Goal: Task Accomplishment & Management: Manage account settings

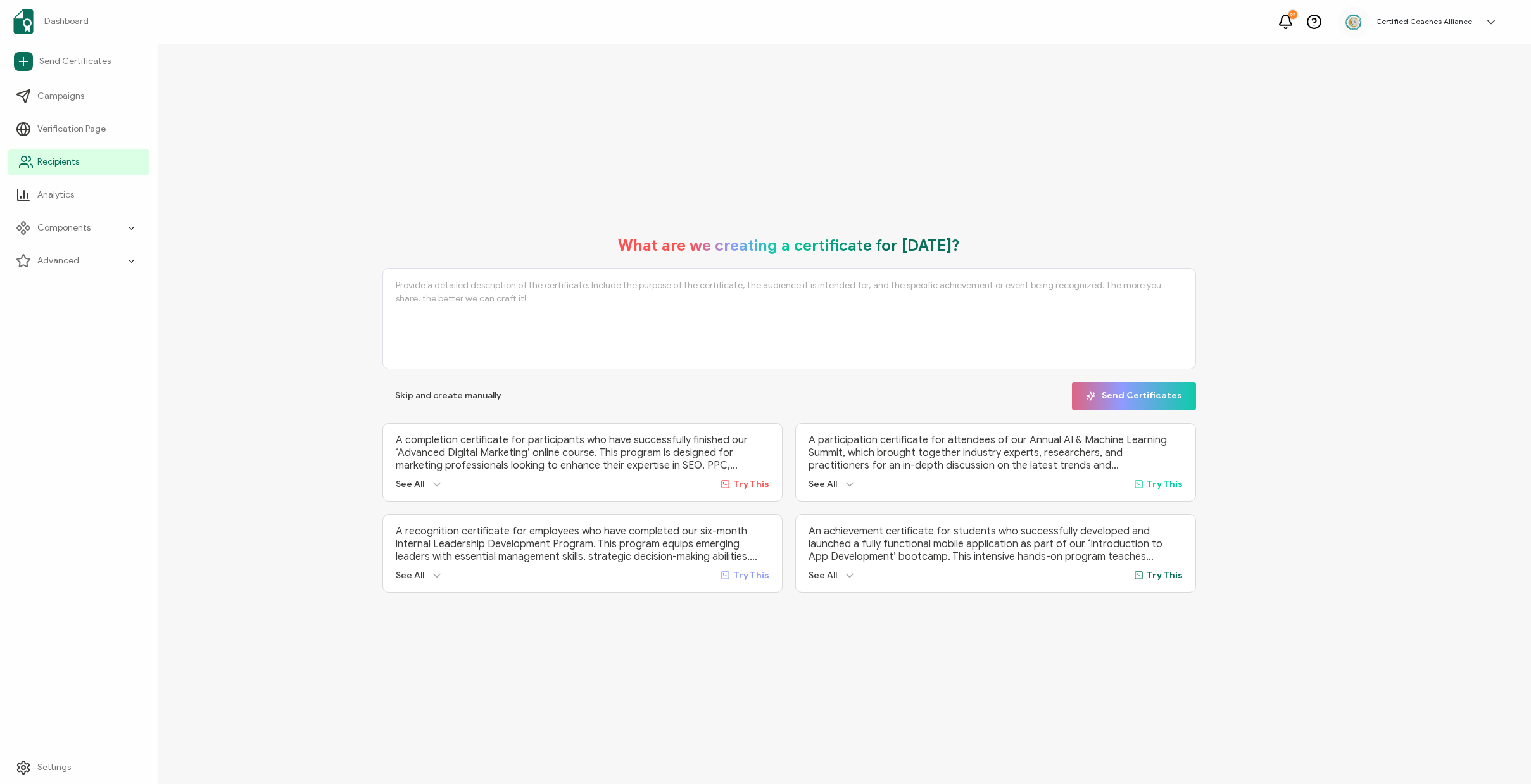
click at [49, 159] on span "Recipients" at bounding box center [58, 161] width 42 height 13
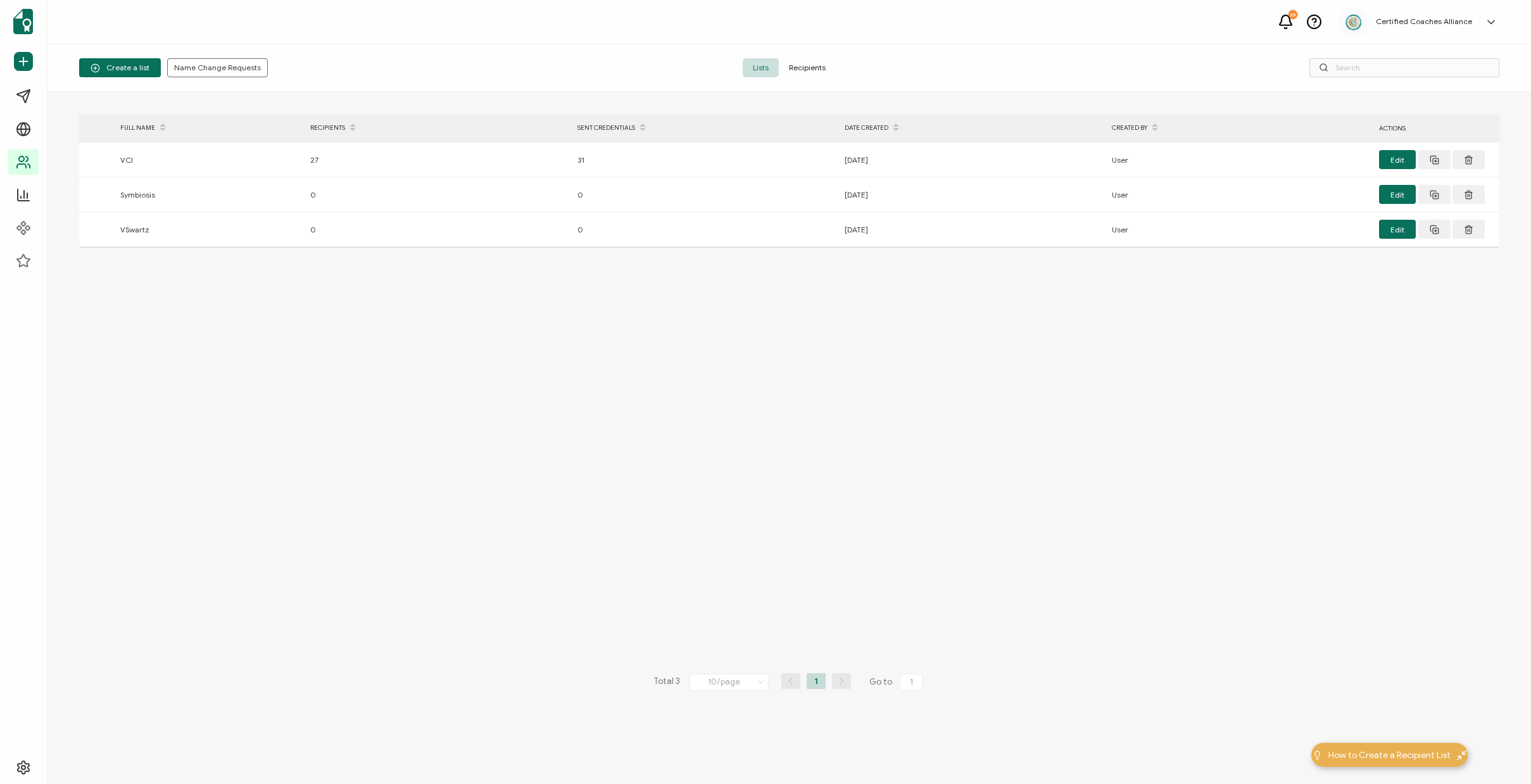
click at [811, 69] on span "Recipients" at bounding box center [807, 68] width 57 height 19
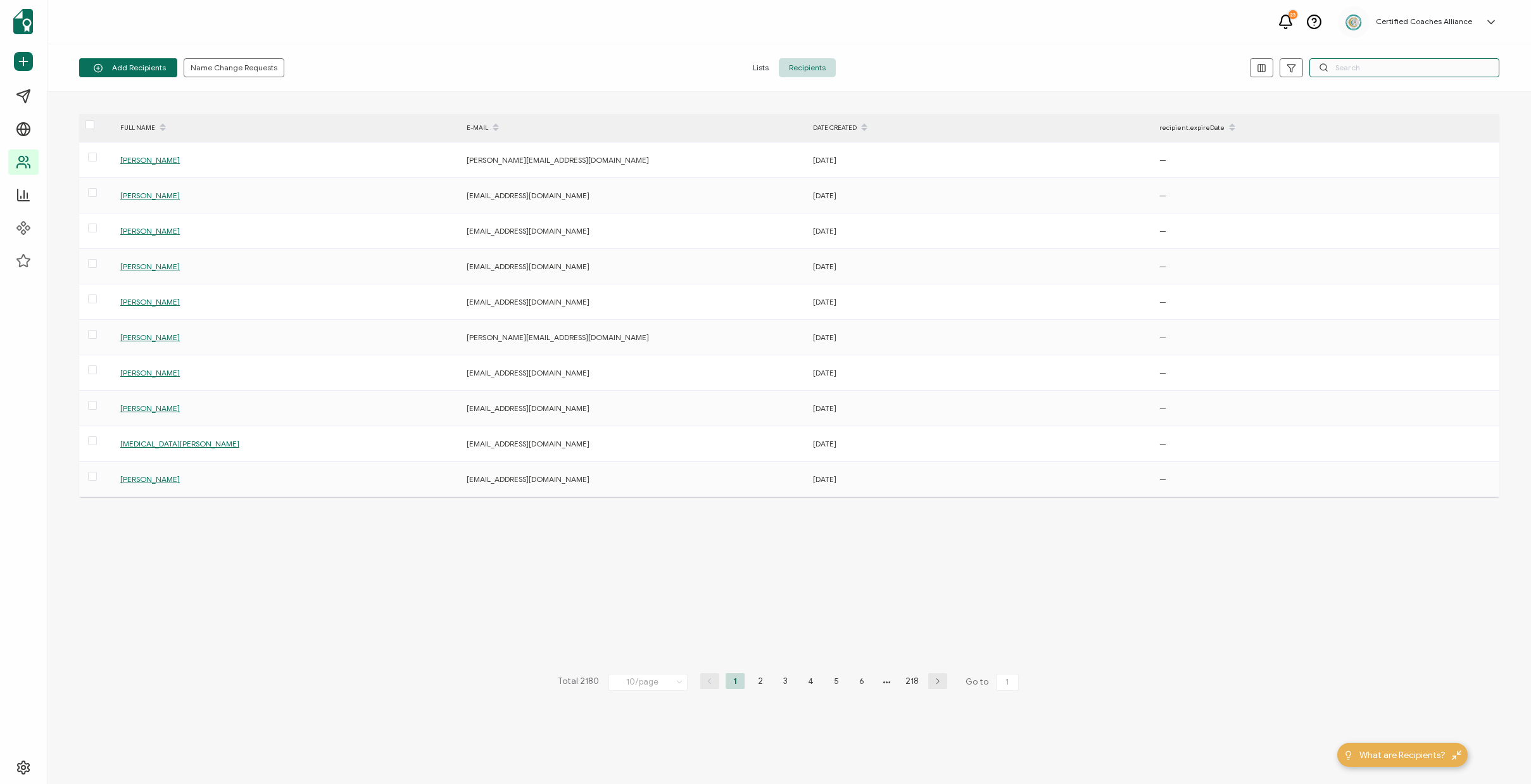
click at [1366, 65] on input "text" at bounding box center [1404, 68] width 190 height 19
paste input "[EMAIL_ADDRESS][DOMAIN_NAME]"
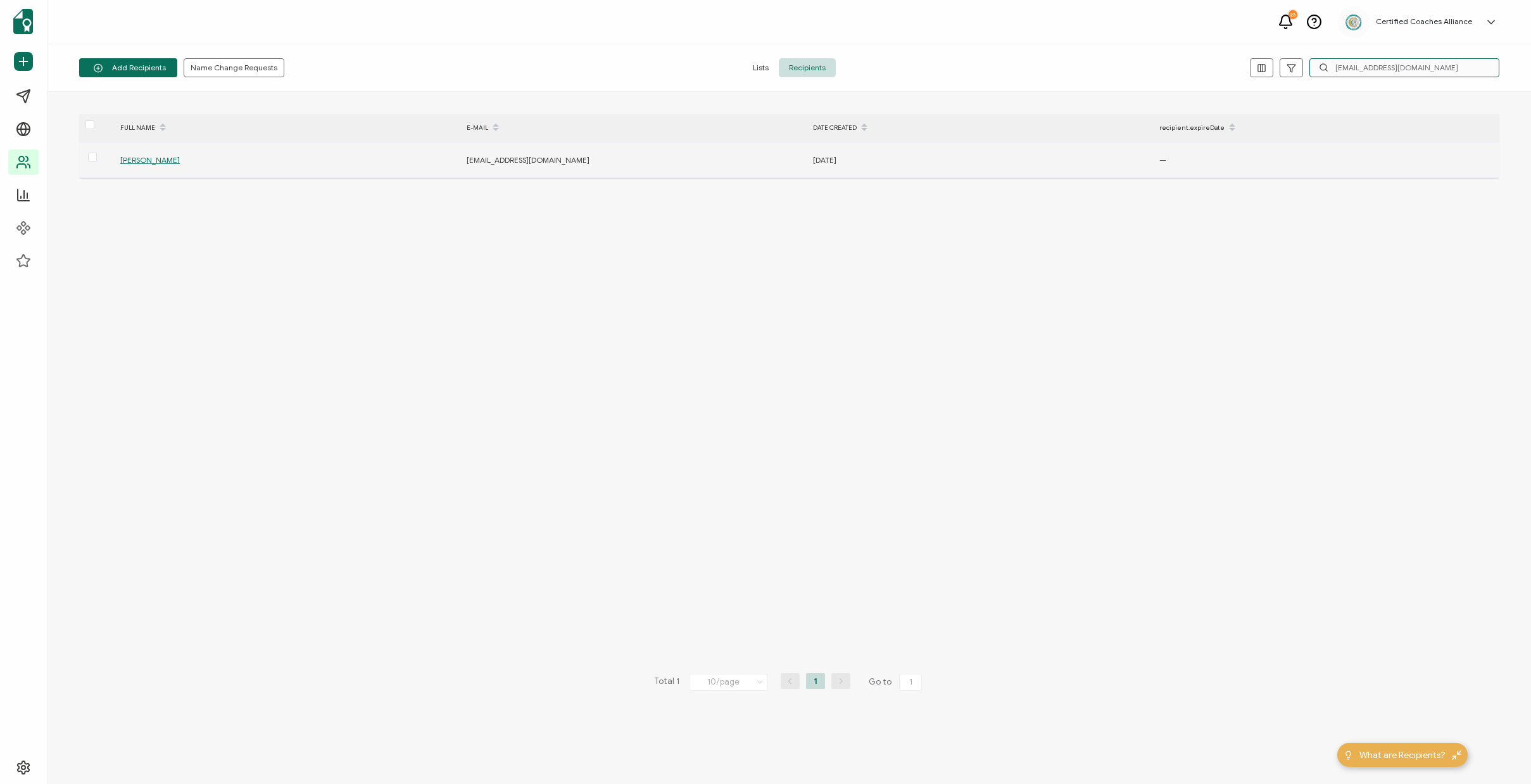
type input "[EMAIL_ADDRESS][DOMAIN_NAME]"
click at [135, 161] on span "[PERSON_NAME]" at bounding box center [150, 159] width 60 height 10
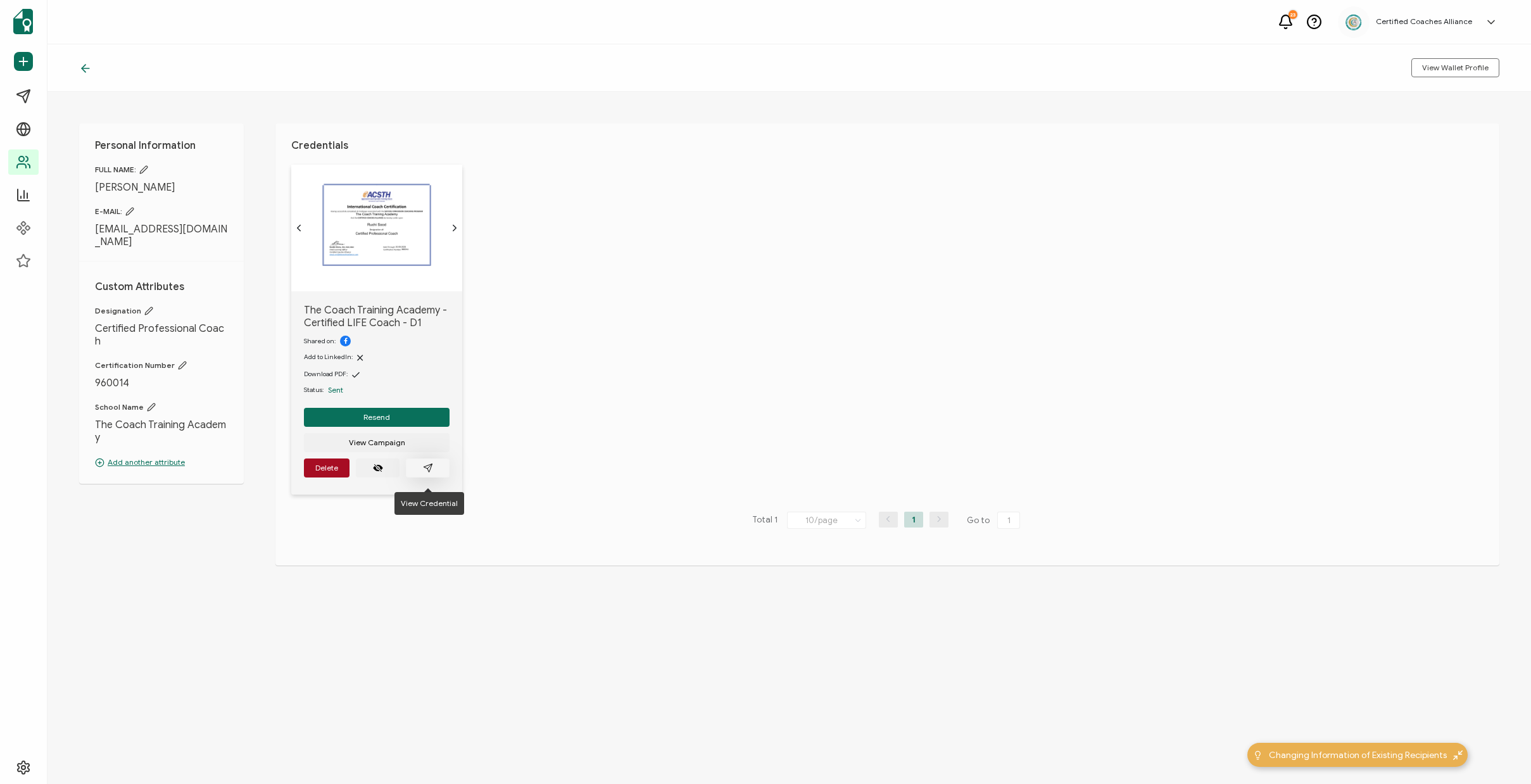
click at [431, 473] on icon "paper plane outline" at bounding box center [428, 468] width 10 height 10
